Goal: Navigation & Orientation: Find specific page/section

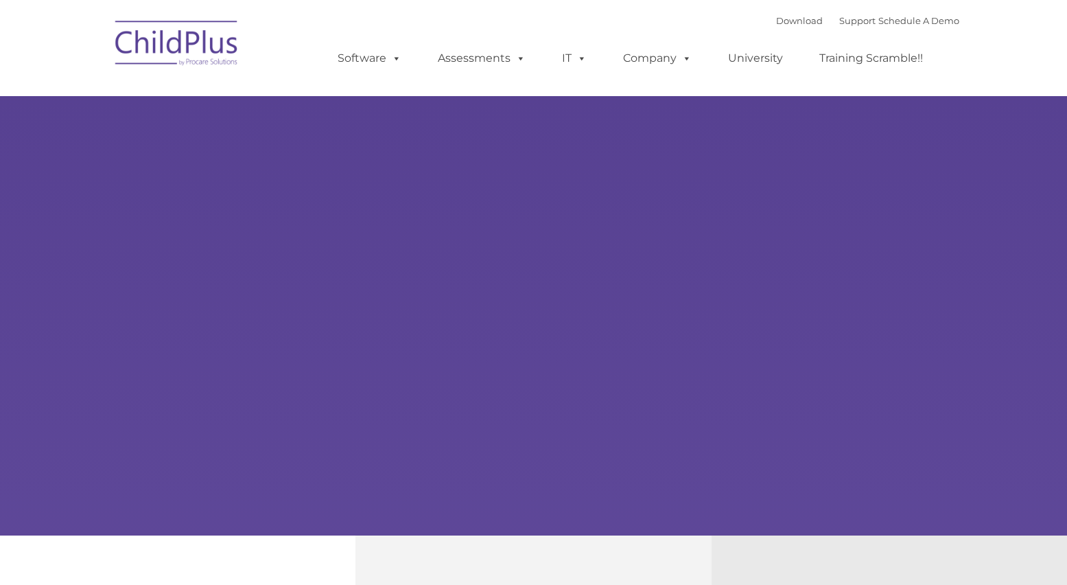
type input ""
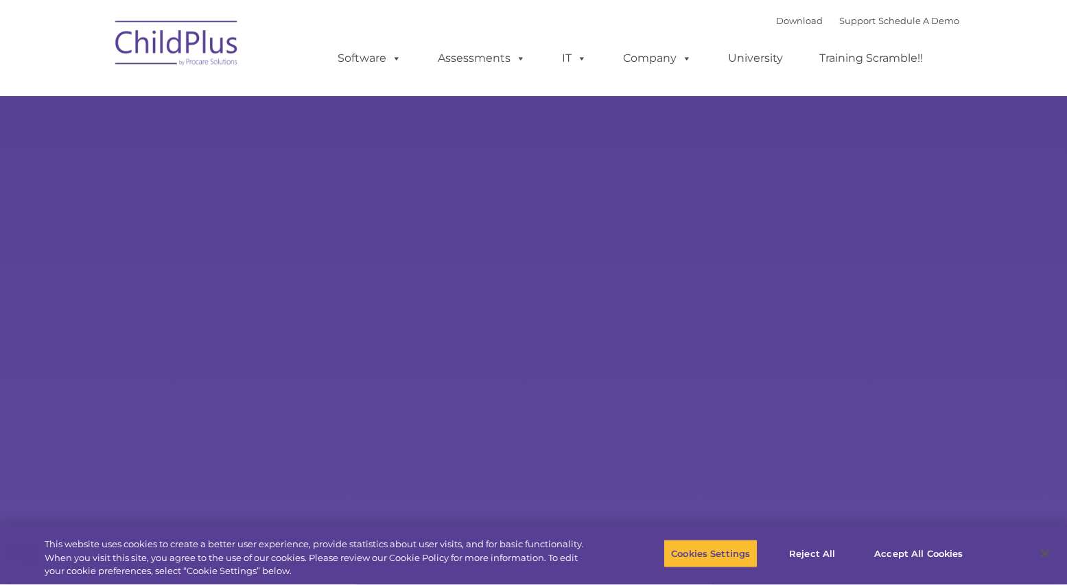
scroll to position [187, 0]
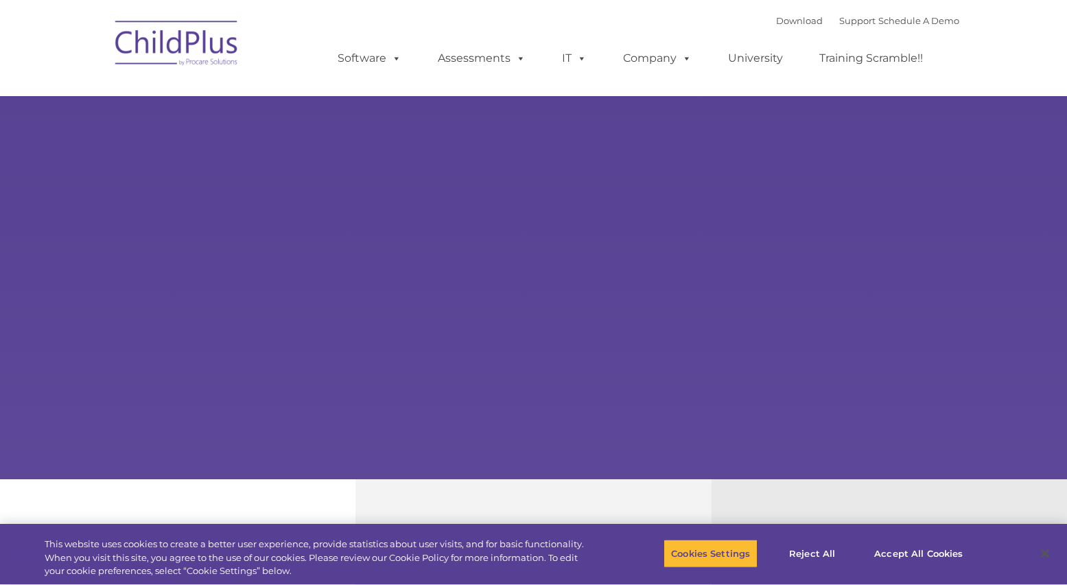
select select "MEDIUM"
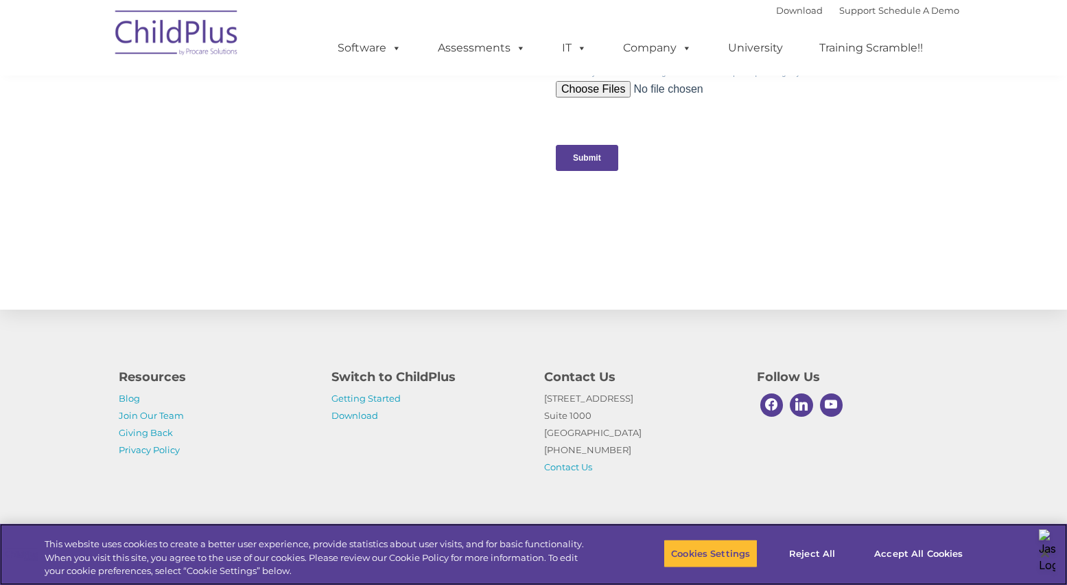
scroll to position [1424, 0]
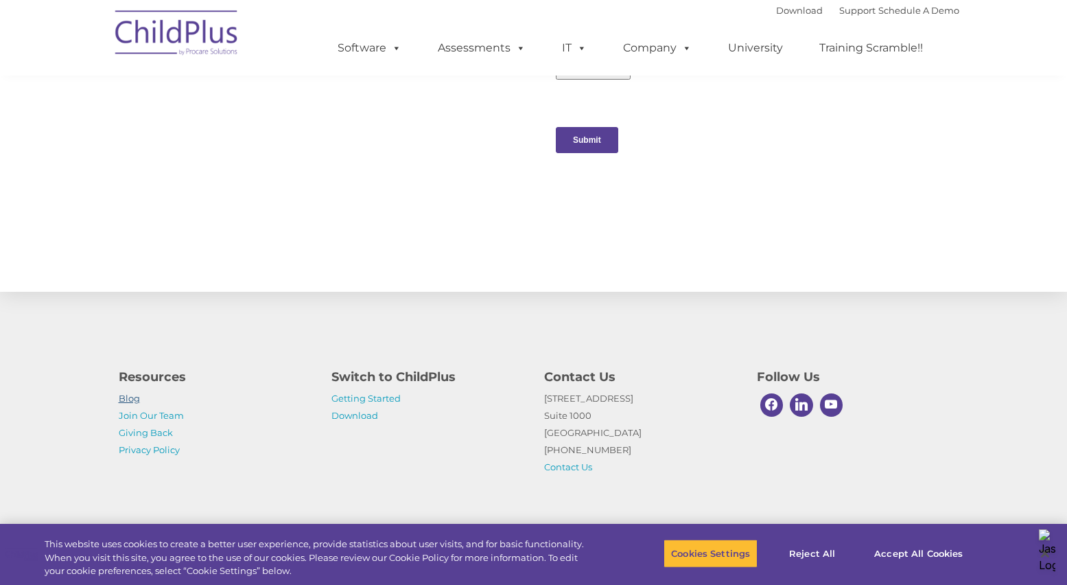
click at [131, 399] on link "Blog" at bounding box center [129, 397] width 21 height 11
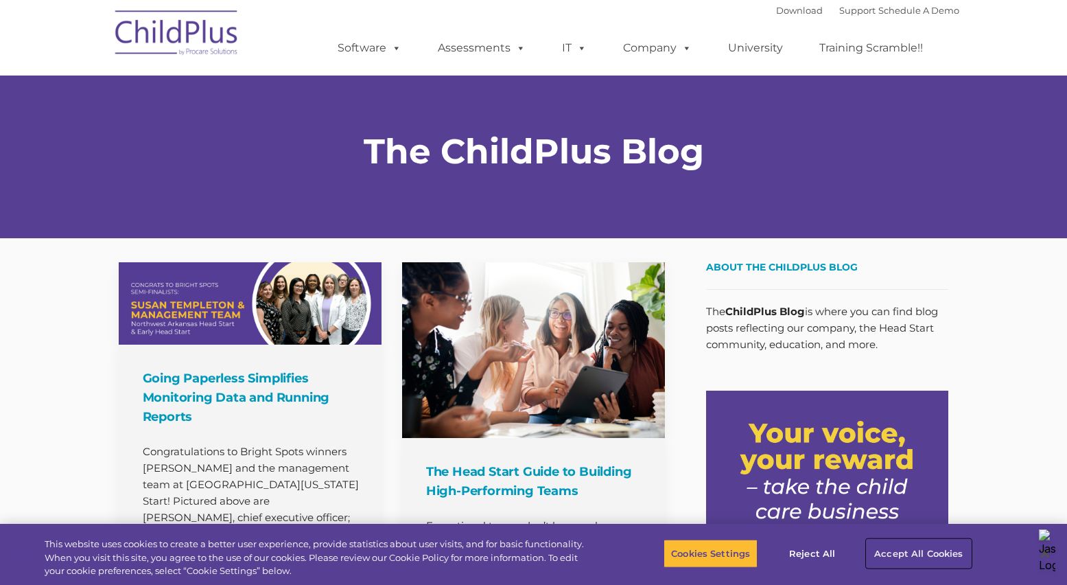
click at [935, 554] on button "Accept All Cookies" at bounding box center [919, 553] width 104 height 29
